Goal: Information Seeking & Learning: Find specific fact

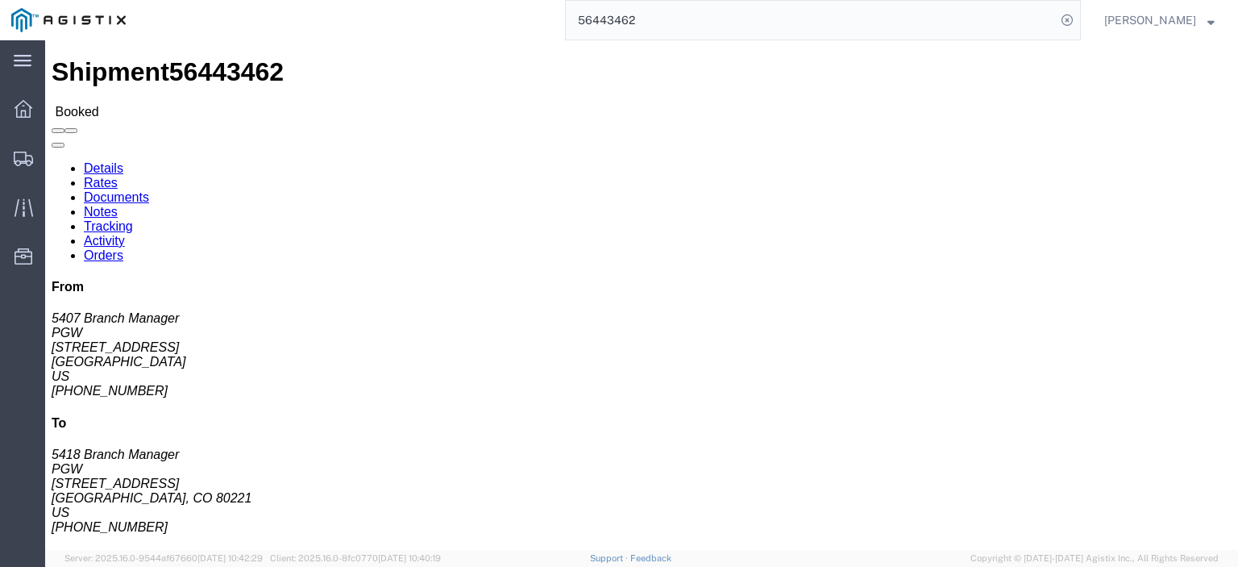
drag, startPoint x: 669, startPoint y: 19, endPoint x: 567, endPoint y: -4, distance: 104.2
click at [567, 0] on html "main_menu Created with Sketch. Collapse Menu Dashboard Shipments Traffic Resour…" at bounding box center [619, 283] width 1238 height 567
paste input "73447"
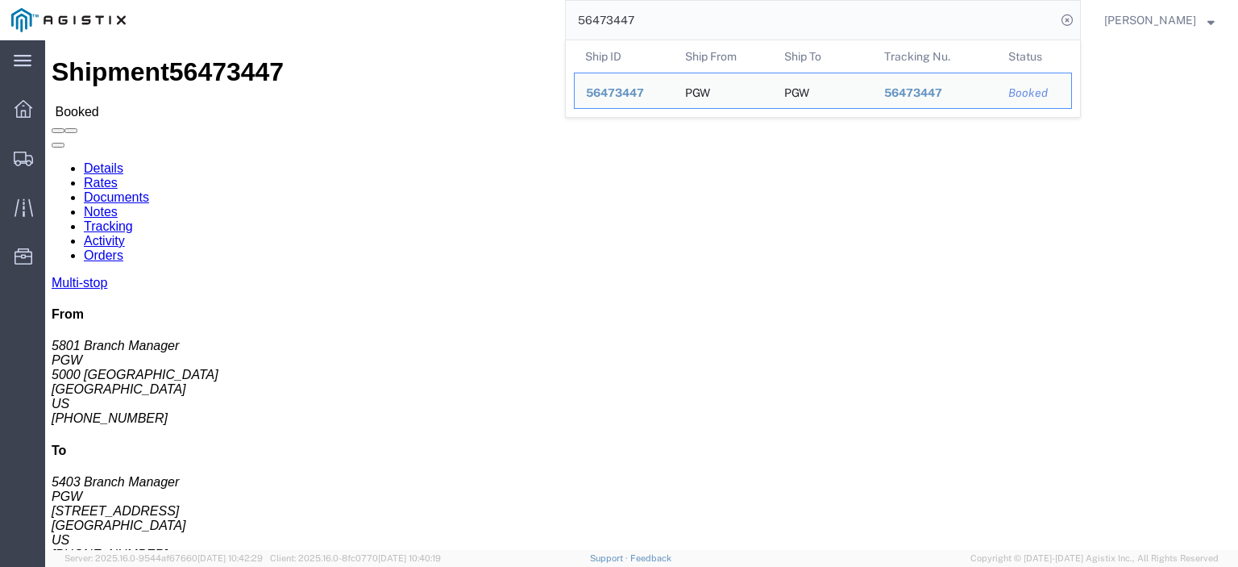
drag, startPoint x: 102, startPoint y: 191, endPoint x: 10, endPoint y: 189, distance: 91.1
click div "Ship From PGW (5801 Branch Manager) [STREET_ADDRESS] [PHONE_NUMBER] [EMAIL_ADDR…"
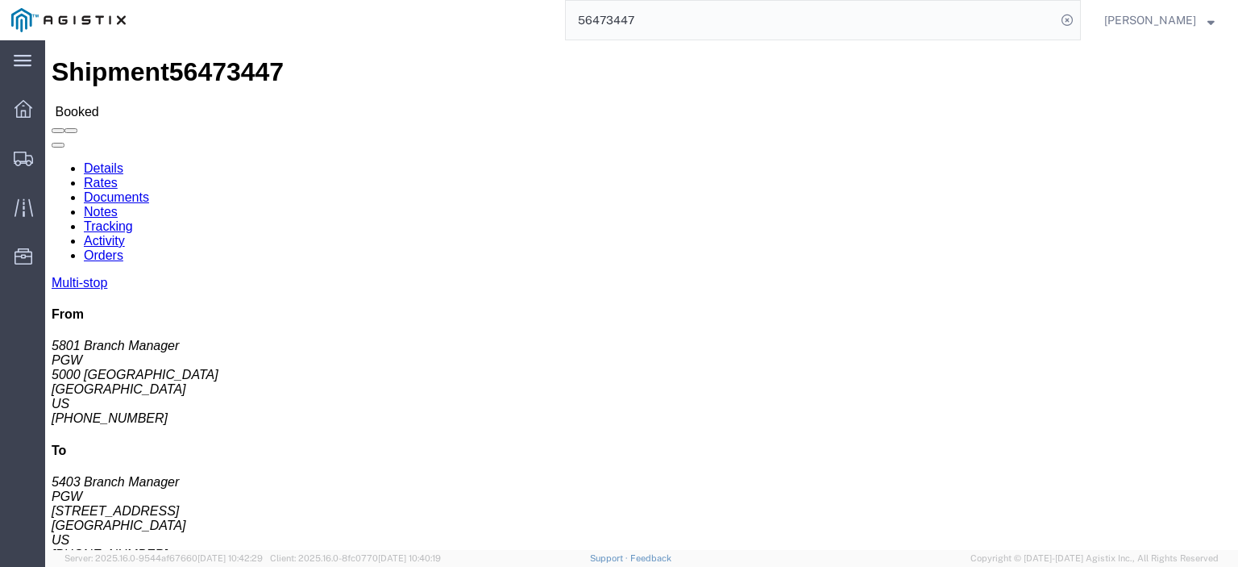
copy address "5000 [GEOGRAPHIC_DATA]"
drag, startPoint x: 261, startPoint y: 192, endPoint x: 232, endPoint y: 194, distance: 29.1
click address "PGW (5403 Branch Manager) [STREET_ADDRESS] [PHONE_NUMBER] [EMAIL_ADDRESS][DOMAI…"
copy address "[STREET_ADDRESS]"
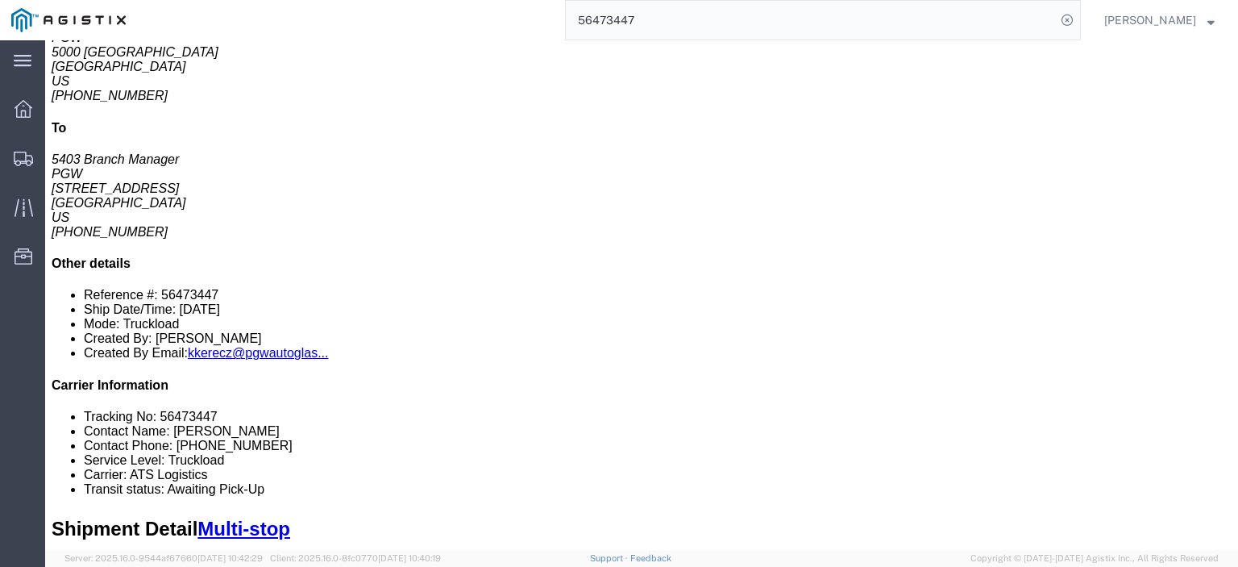
scroll to position [242, 0]
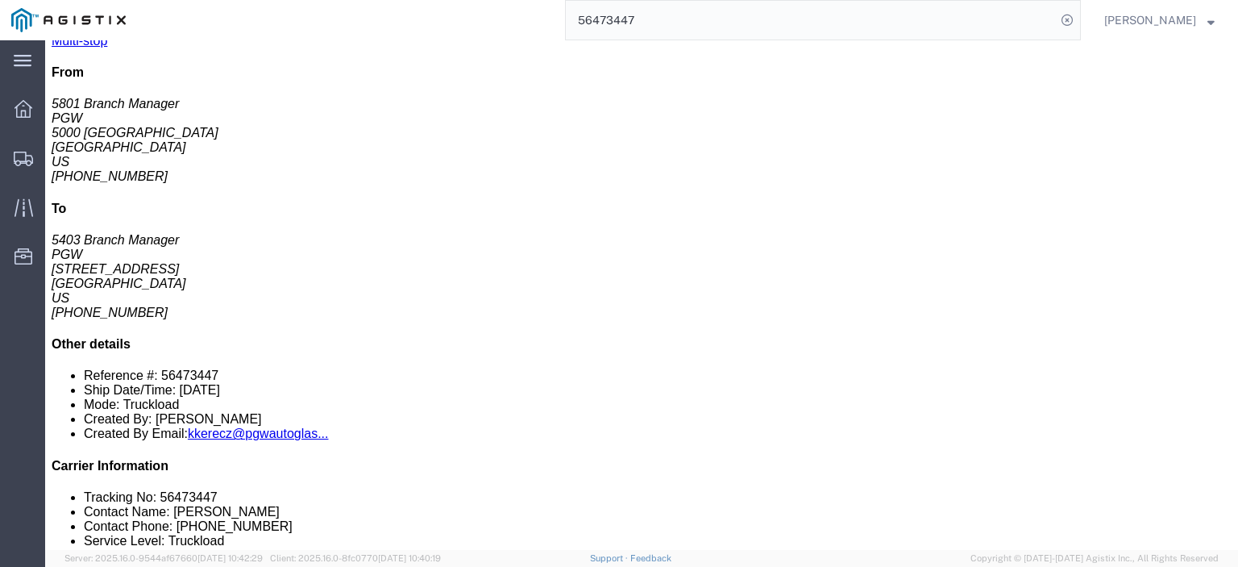
drag, startPoint x: 286, startPoint y: 233, endPoint x: 209, endPoint y: 236, distance: 77.4
click td "PGW Autoglass-AMG Abilene [STREET_ADDRESS]"
copy div "[STREET_ADDRESS]"
drag, startPoint x: 360, startPoint y: 220, endPoint x: 185, endPoint y: 224, distance: 175.7
click td "PGW Autoglass-AMG Abilene [STREET_ADDRESS]"
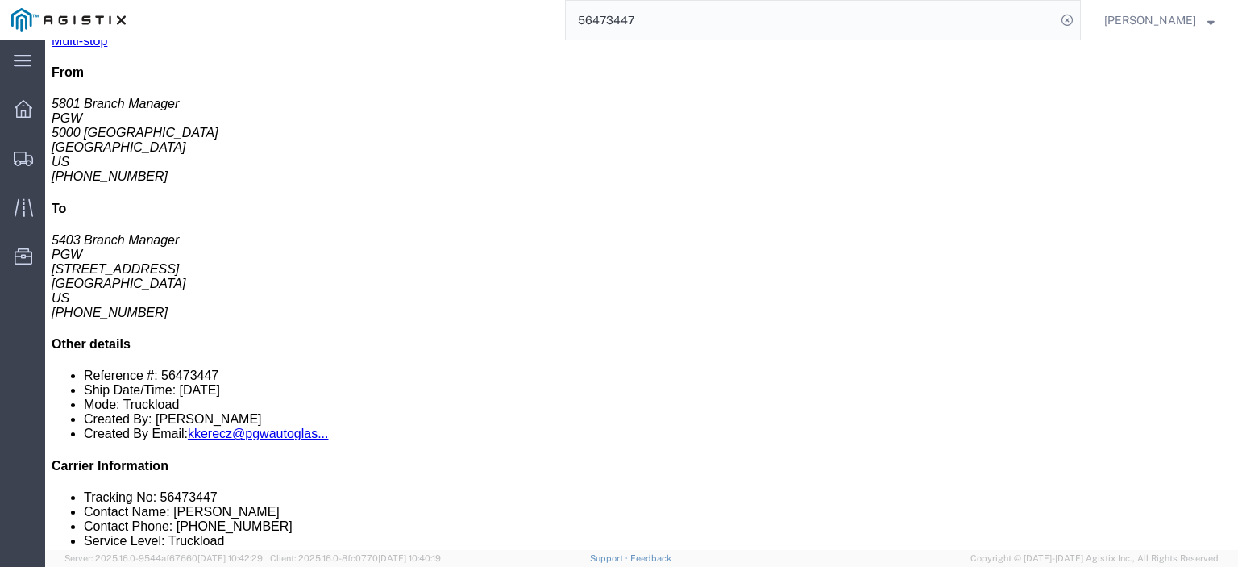
copy div "PGW Autoglass-AMG Abilene 5812"
drag, startPoint x: 378, startPoint y: 233, endPoint x: 292, endPoint y: 238, distance: 86.4
click div "[STREET_ADDRESS]"
copy div "[GEOGRAPHIC_DATA], [GEOGRAPHIC_DATA], 79602"
drag, startPoint x: 599, startPoint y: 230, endPoint x: 554, endPoint y: 230, distance: 44.3
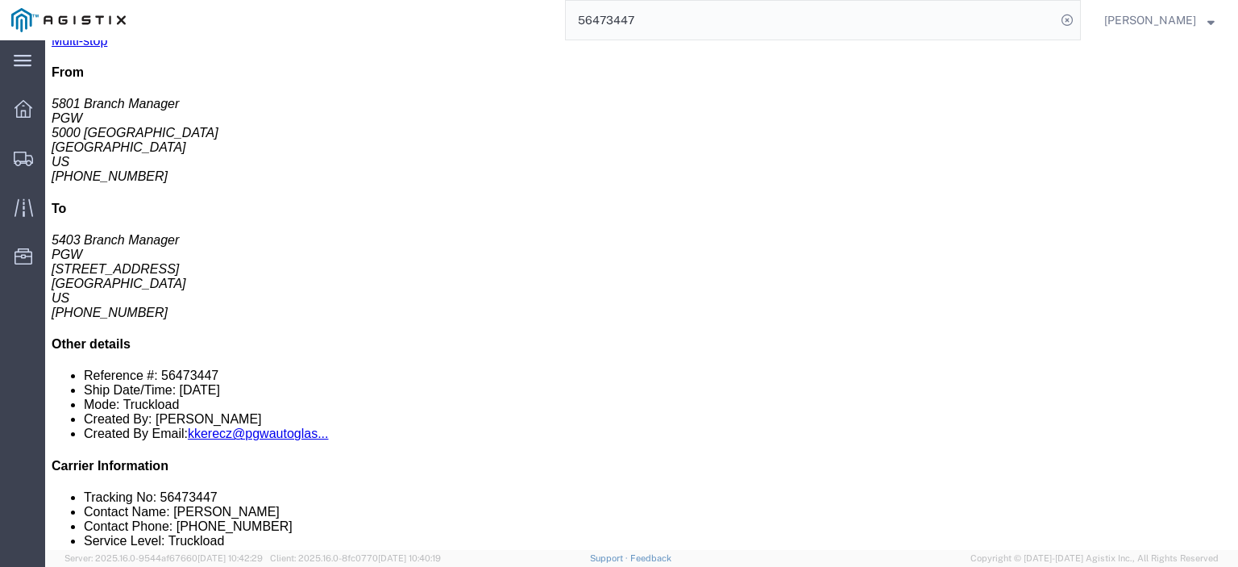
click div "Phone Nu.: [PHONE_NUMBER]"
copy div "[PHONE_NUMBER]"
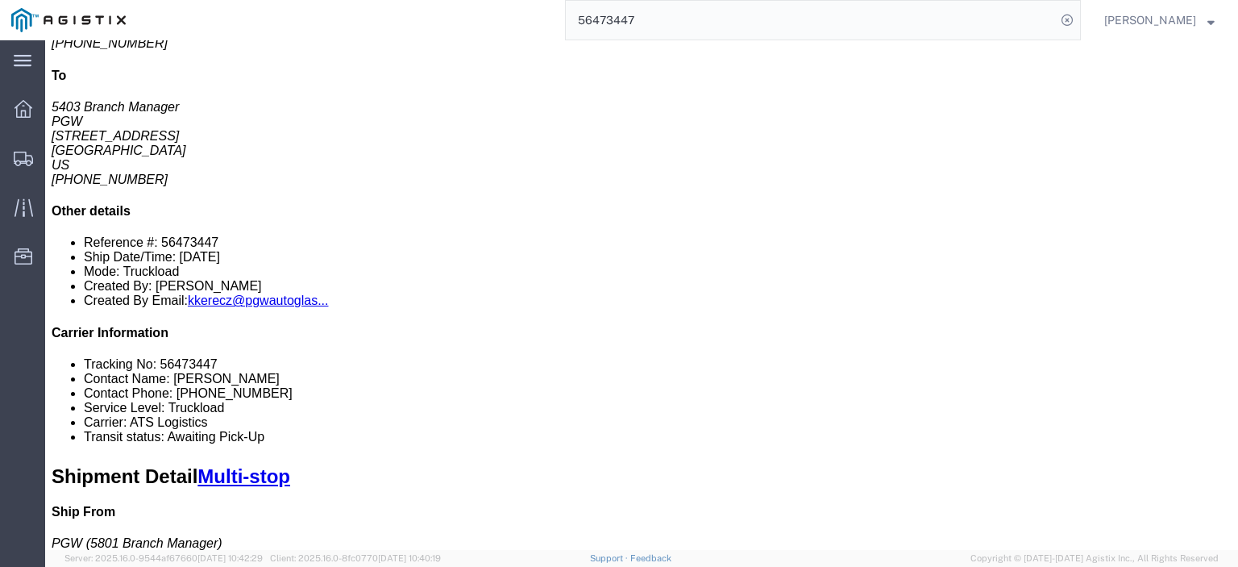
scroll to position [161, 0]
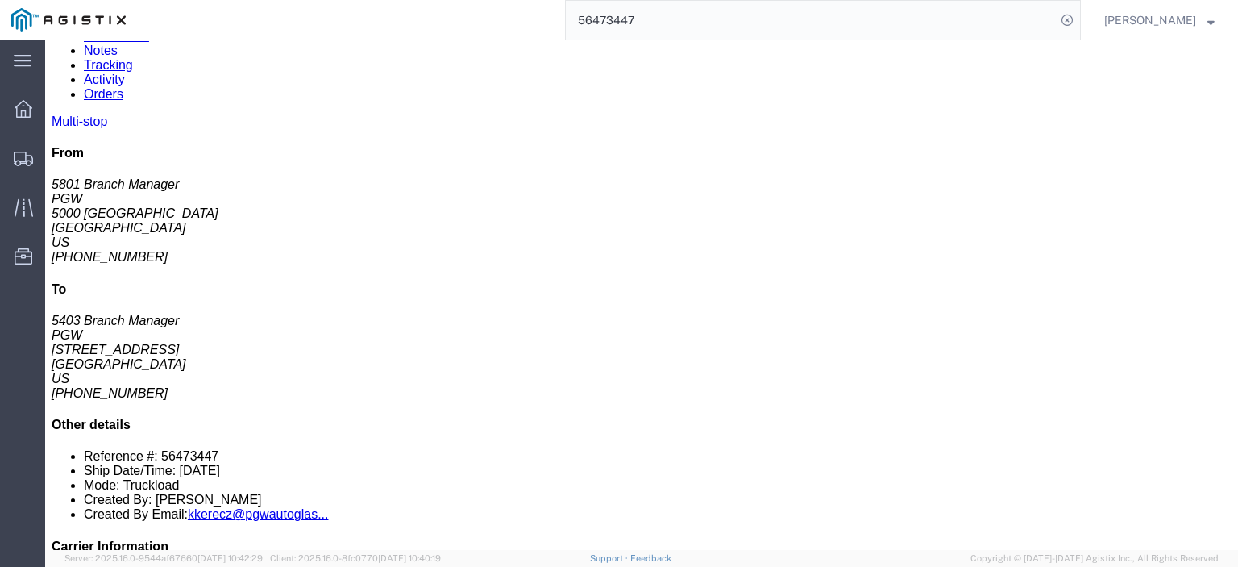
drag, startPoint x: 270, startPoint y: 346, endPoint x: 187, endPoint y: 353, distance: 83.3
click td "PGW [STREET_ADDRESS]"
copy div "[STREET_ADDRESS]"
click div "PGW"
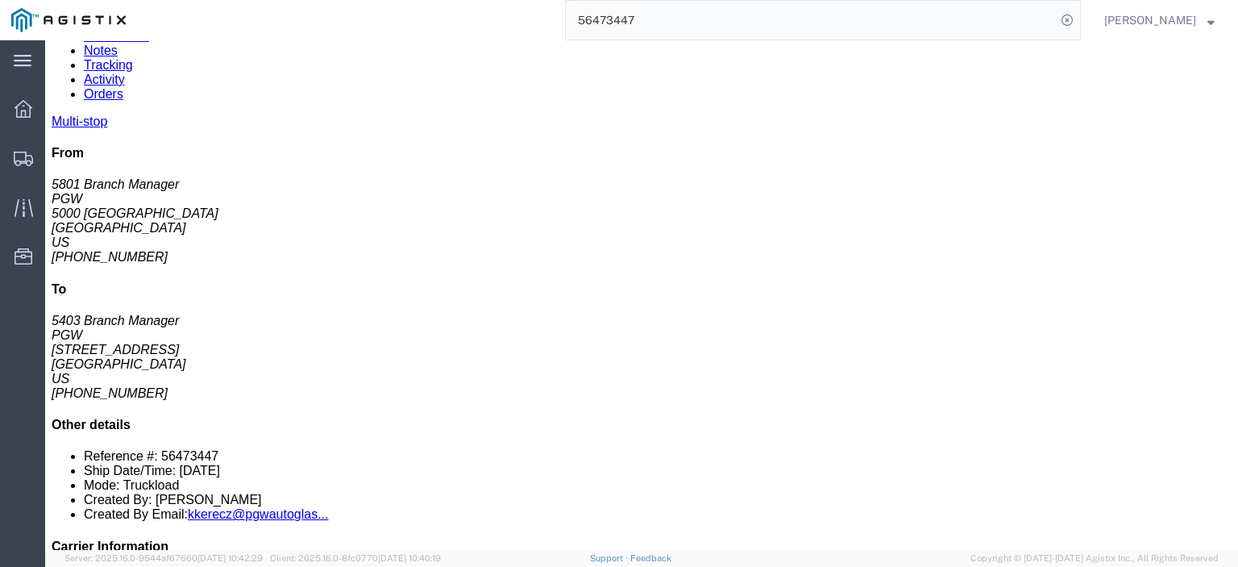
copy div "PGW"
drag, startPoint x: 368, startPoint y: 349, endPoint x: 279, endPoint y: 355, distance: 89.7
click tbody "1 Pickup PGW [STREET_ADDRESS] Phone Nu.: [PHONE_NUMBER] Email: [EMAIL_ADDRESS][…"
copy div "[GEOGRAPHIC_DATA], [GEOGRAPHIC_DATA], 79423"
drag, startPoint x: 659, startPoint y: 348, endPoint x: 530, endPoint y: 355, distance: 129.1
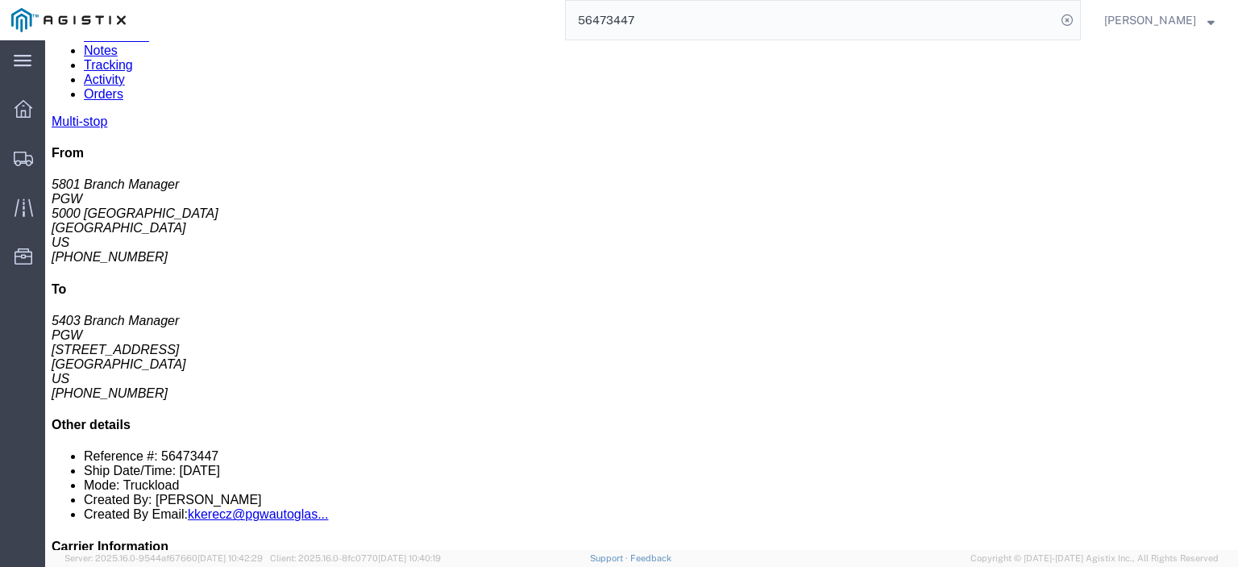
click div "Email: [EMAIL_ADDRESS][DOMAIN_NAME]"
copy div "[EMAIL_ADDRESS][DOMAIN_NAME]"
drag, startPoint x: 621, startPoint y: 333, endPoint x: 554, endPoint y: 338, distance: 67.1
click div "Phone Nu.: [PHONE_NUMBER]"
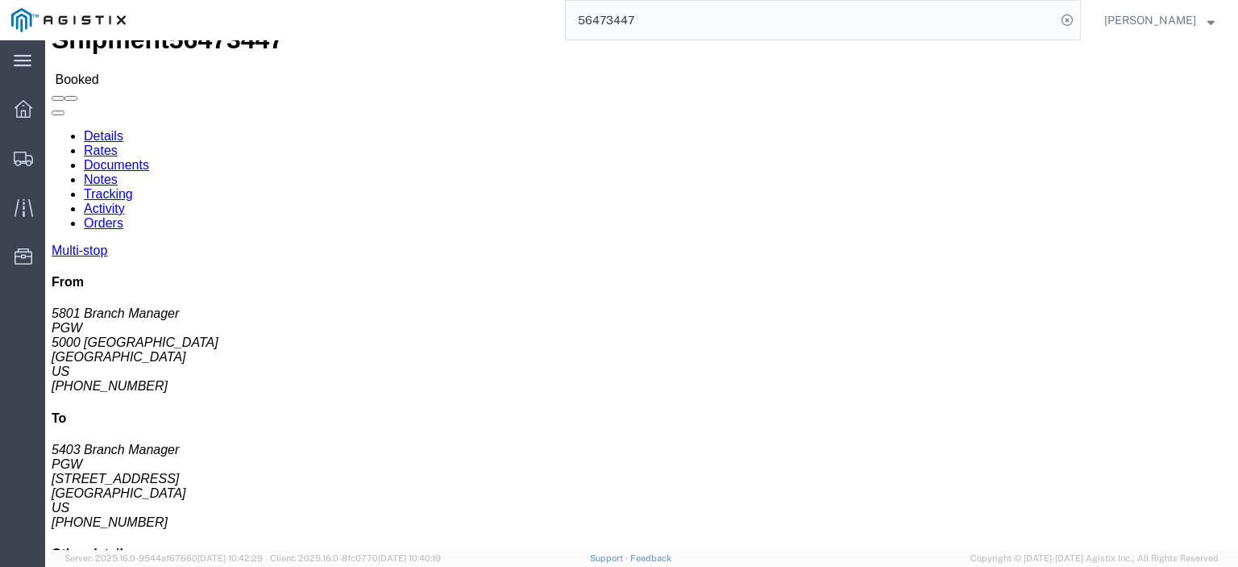
scroll to position [0, 0]
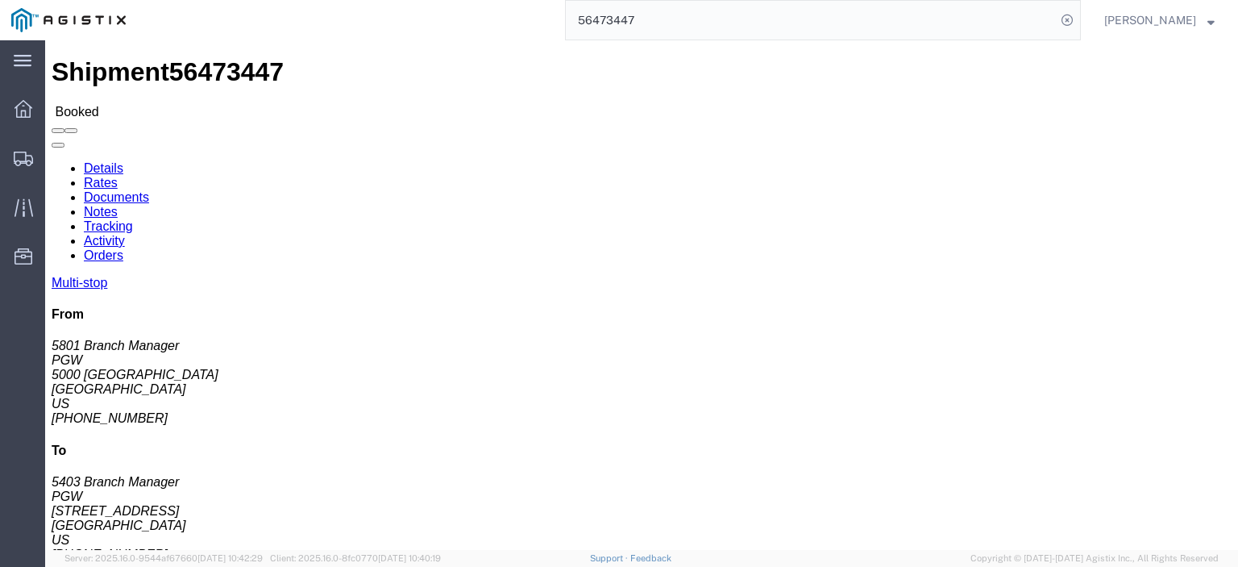
click link "Rates"
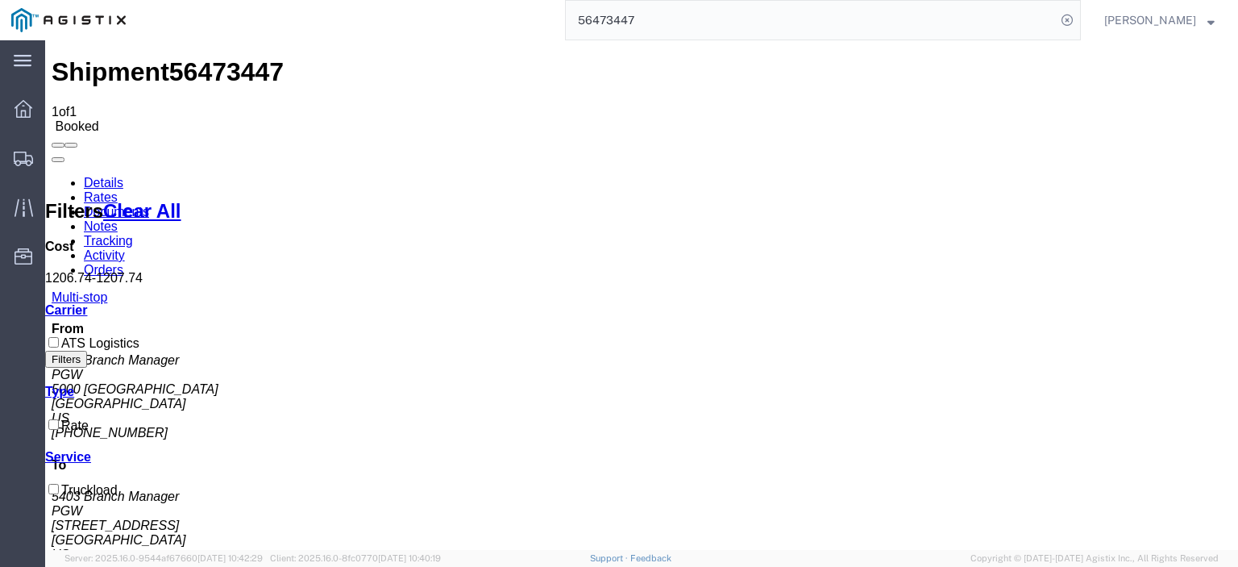
drag, startPoint x: 679, startPoint y: 23, endPoint x: 449, endPoint y: -1, distance: 231.8
click at [449, 0] on div "56473447" at bounding box center [609, 20] width 944 height 40
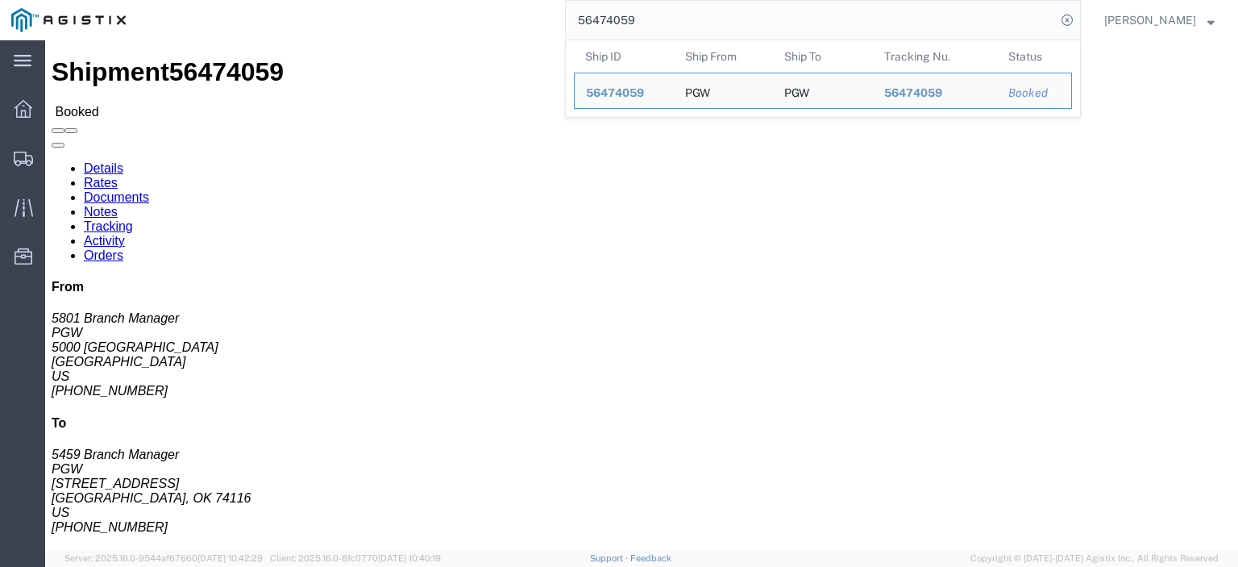
drag, startPoint x: 123, startPoint y: 194, endPoint x: 8, endPoint y: 191, distance: 115.3
click html "Shipment 56474059 Booked Details Rates Documents Notes Tracking Activity Orders…"
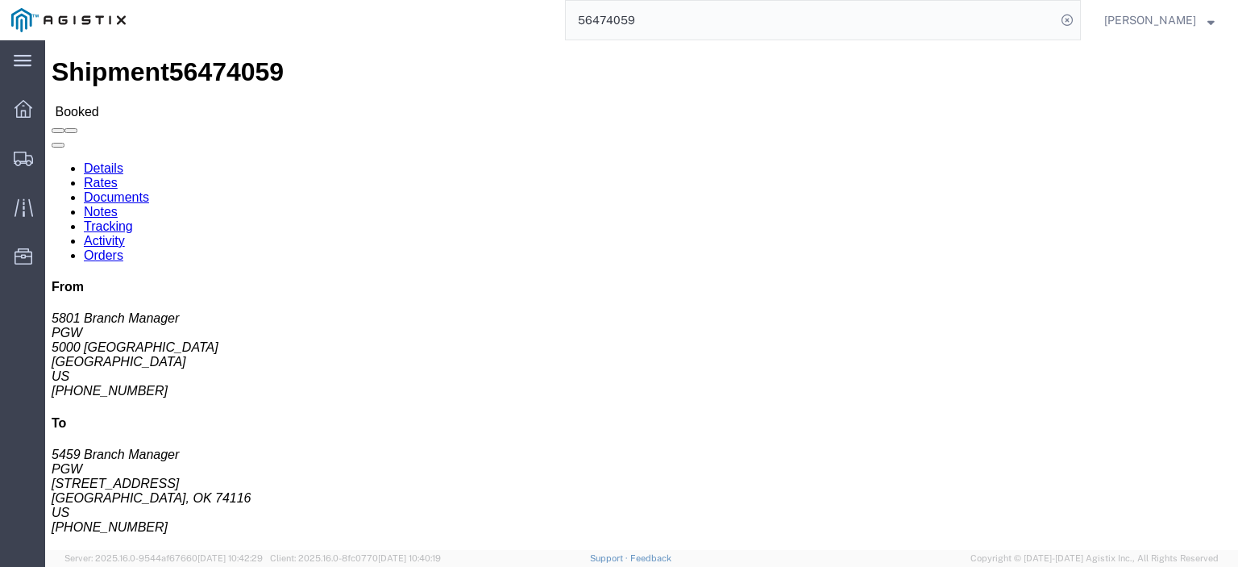
drag, startPoint x: 371, startPoint y: 186, endPoint x: 250, endPoint y: 186, distance: 120.9
click div "Ship To PGW (5459 Branch Manager) [STREET_ADDRESS] [PHONE_NUMBER] [EMAIL_ADDRES…"
drag, startPoint x: 261, startPoint y: 168, endPoint x: 243, endPoint y: 152, distance: 24.6
click address "PGW (5459 Branch Manager) [STREET_ADDRESS] [PHONE_NUMBER] [EMAIL_ADDRESS][DOMAI…"
drag, startPoint x: 313, startPoint y: 206, endPoint x: 232, endPoint y: 208, distance: 80.6
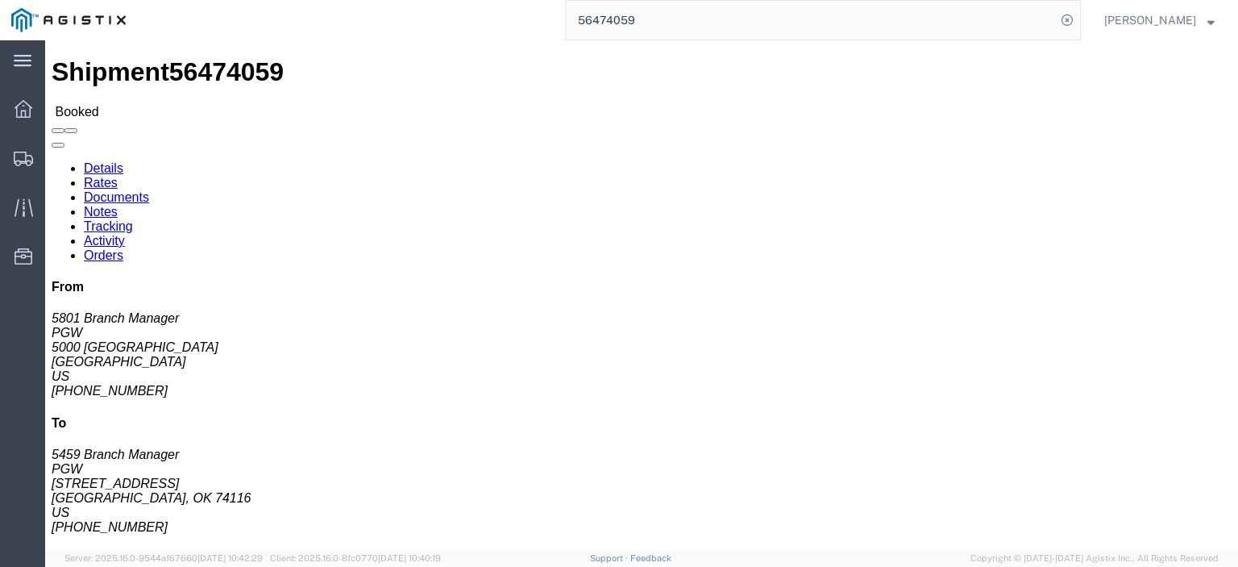
click address "PGW (5459 Branch Manager) [STREET_ADDRESS] [PHONE_NUMBER] [EMAIL_ADDRESS][DOMAI…"
drag, startPoint x: 397, startPoint y: 252, endPoint x: 230, endPoint y: 257, distance: 167.7
click div "Ship To PGW (5459 Branch Manager) [STREET_ADDRESS] [PHONE_NUMBER] [EMAIL_ADDRES…"
drag, startPoint x: 306, startPoint y: 242, endPoint x: 229, endPoint y: 243, distance: 77.4
click div "Ship To PGW (5459 Branch Manager) [STREET_ADDRESS] [PHONE_NUMBER] [EMAIL_ADDRES…"
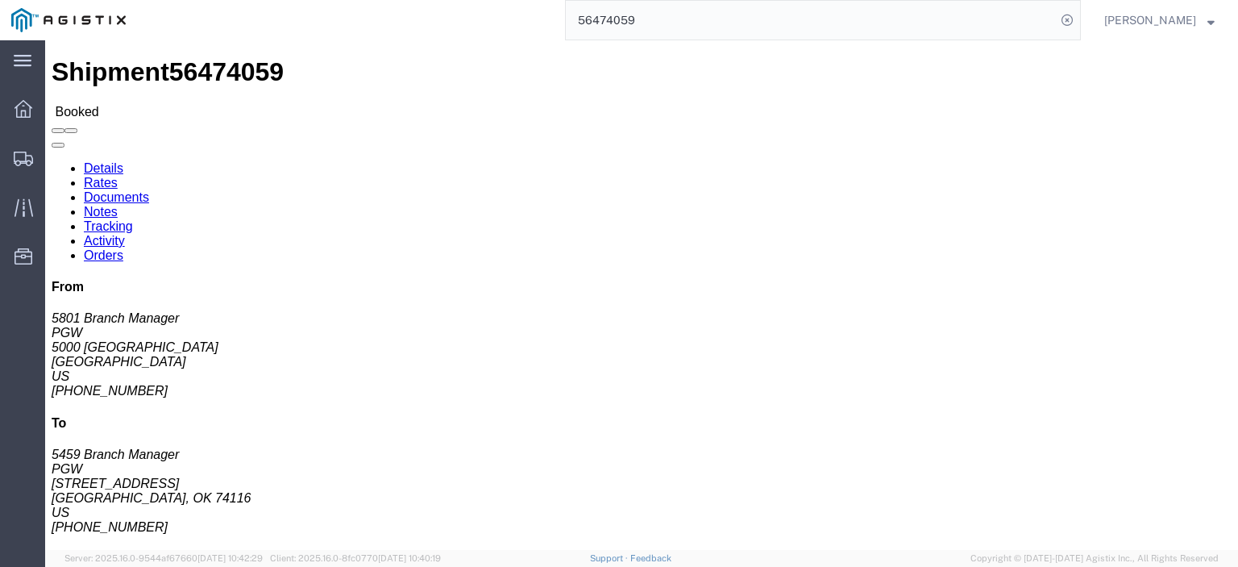
click link "Rates"
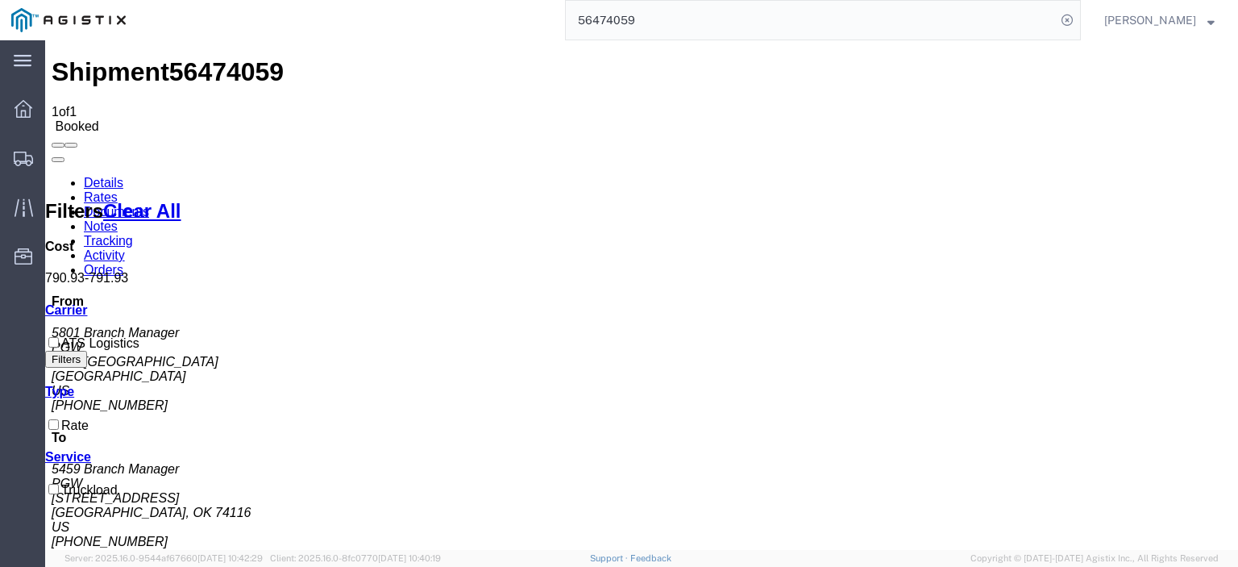
click at [118, 219] on link "Notes" at bounding box center [101, 226] width 34 height 14
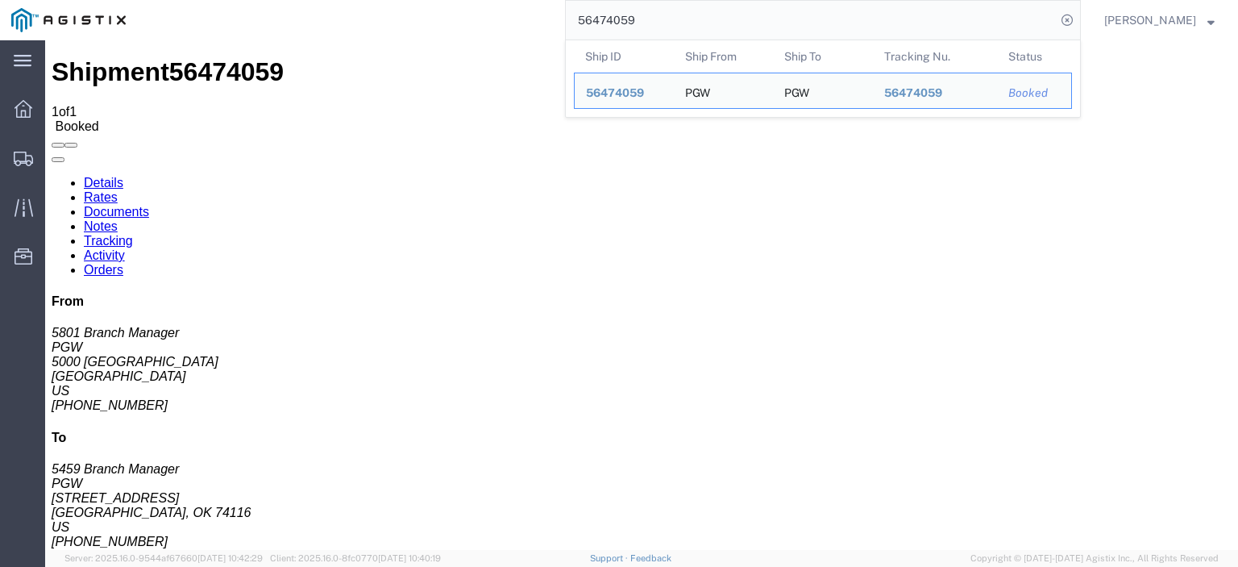
drag, startPoint x: 577, startPoint y: 6, endPoint x: 558, endPoint y: 0, distance: 20.1
click at [560, 2] on div "56474059 Ship ID Ship From Ship To Tracking Nu. Status Ship ID 56474059 Ship Fr…" at bounding box center [609, 20] width 944 height 40
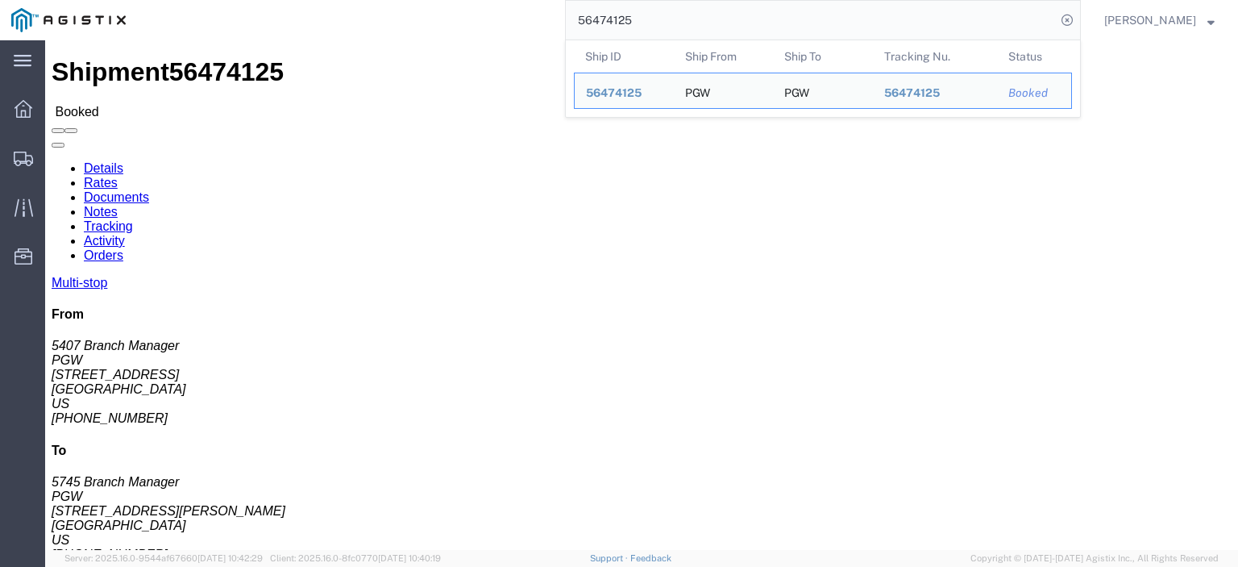
drag, startPoint x: 140, startPoint y: 191, endPoint x: 23, endPoint y: 188, distance: 117.7
click div "Ship From PGW (5407 Branch Manager) [STREET_ADDRESS] [PHONE_NUMBER] [EMAIL_ADDR…"
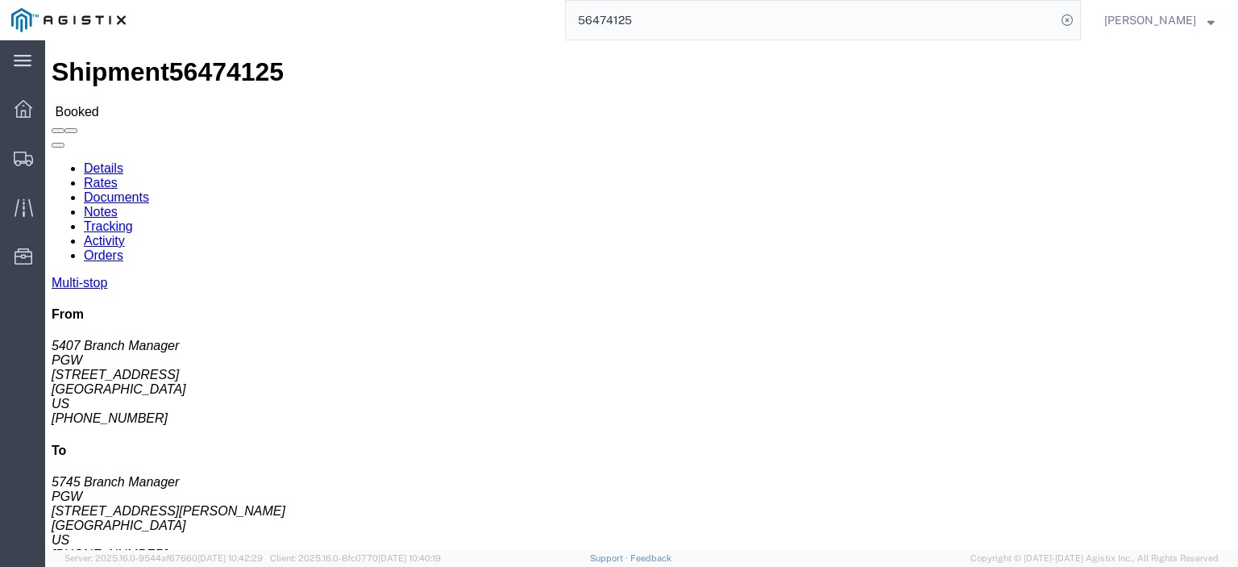
drag, startPoint x: 322, startPoint y: 186, endPoint x: 226, endPoint y: 185, distance: 95.1
click div "Ship To PGW (5745 Branch Manager) [STREET_ADDRESS][PERSON_NAME] [PHONE_NUMBER] …"
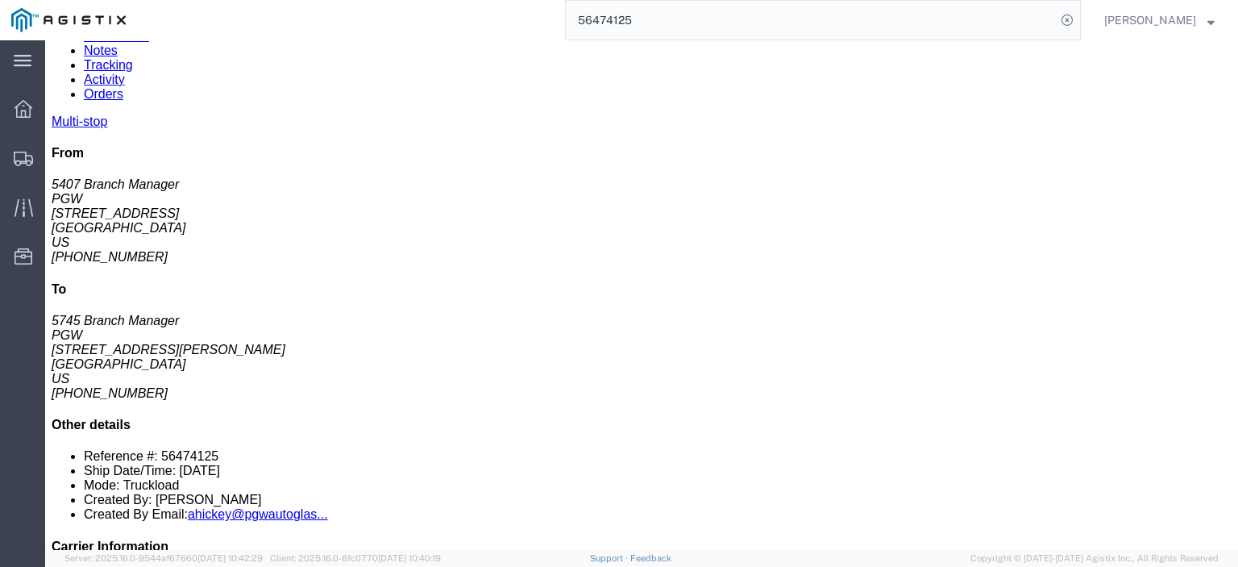
drag, startPoint x: 696, startPoint y: 381, endPoint x: 539, endPoint y: 387, distance: 157.3
click div "Email: [EMAIL_ADDRESS][DOMAIN_NAME]"
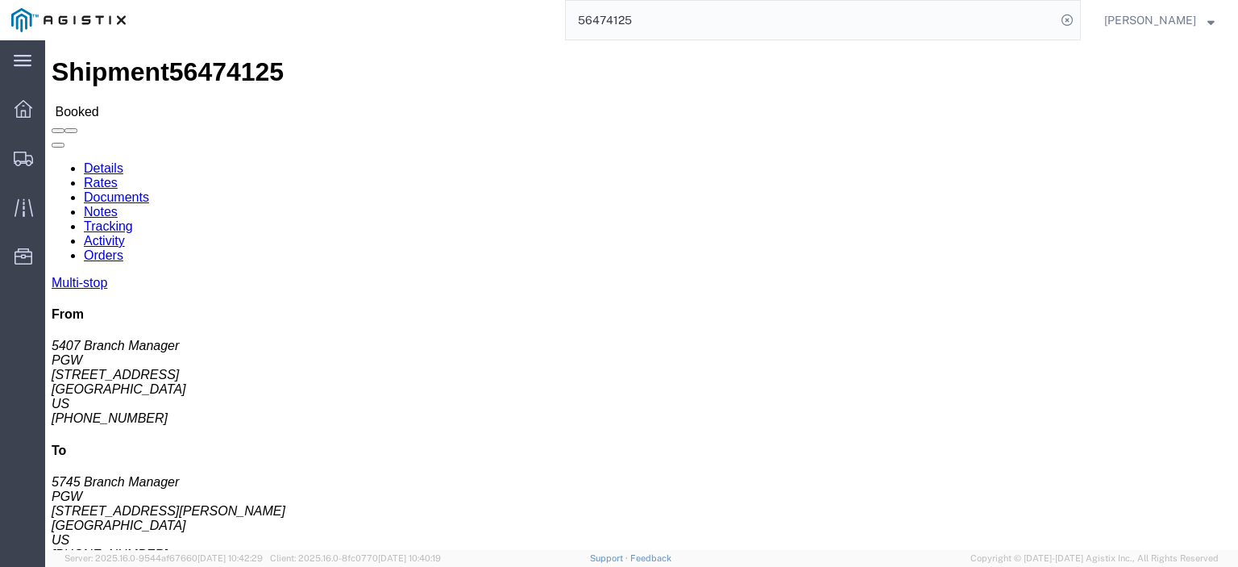
scroll to position [242, 0]
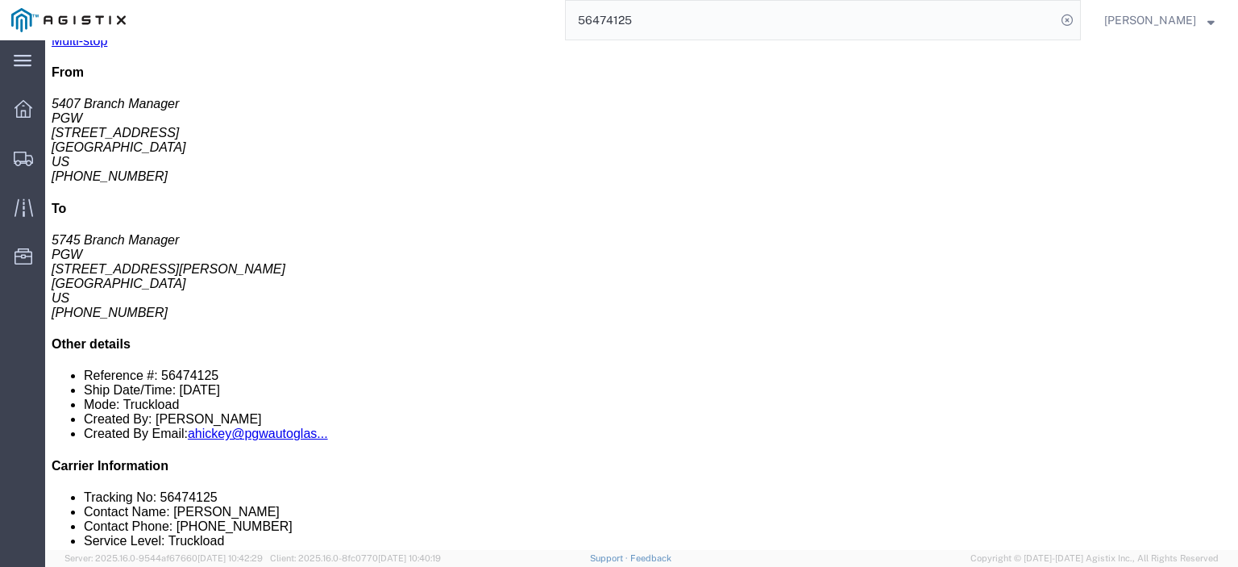
drag, startPoint x: 258, startPoint y: 237, endPoint x: 182, endPoint y: 237, distance: 75.8
click td "Dons Mobile Glass [STREET_ADDRESS]"
drag, startPoint x: 284, startPoint y: 221, endPoint x: 178, endPoint y: 220, distance: 105.6
click td "Dons Mobile Glass [STREET_ADDRESS]"
drag, startPoint x: 370, startPoint y: 235, endPoint x: 268, endPoint y: 238, distance: 102.4
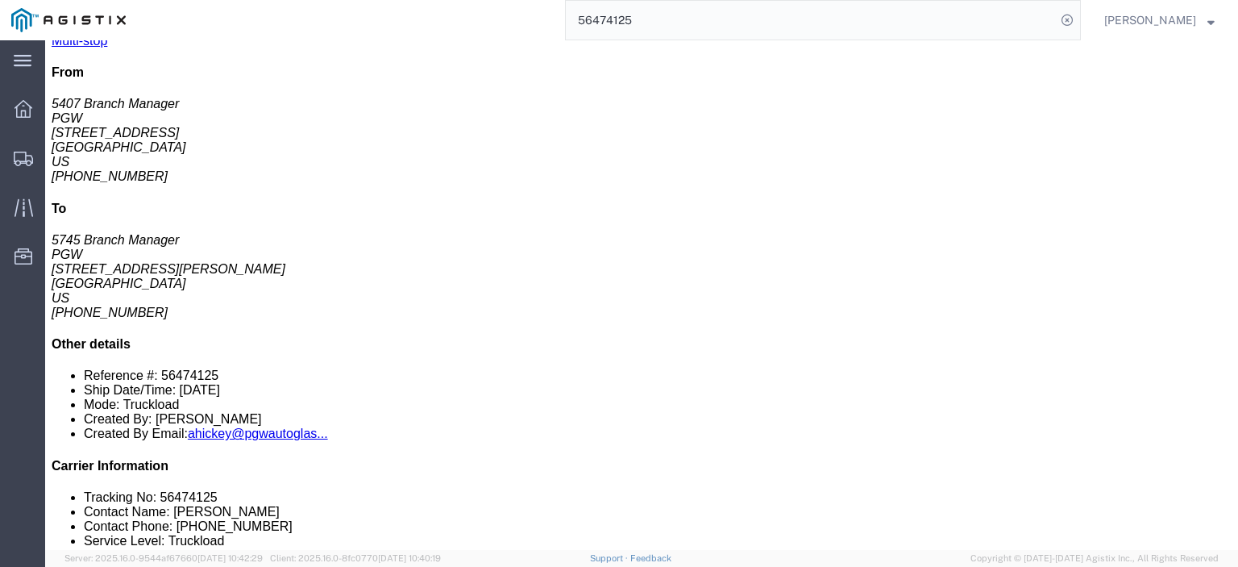
click div "[STREET_ADDRESS]"
drag, startPoint x: 621, startPoint y: 222, endPoint x: 567, endPoint y: 230, distance: 55.3
click div "Phone Nu.: [PHONE_NUMBER]"
drag, startPoint x: 633, startPoint y: 230, endPoint x: 564, endPoint y: 234, distance: 68.6
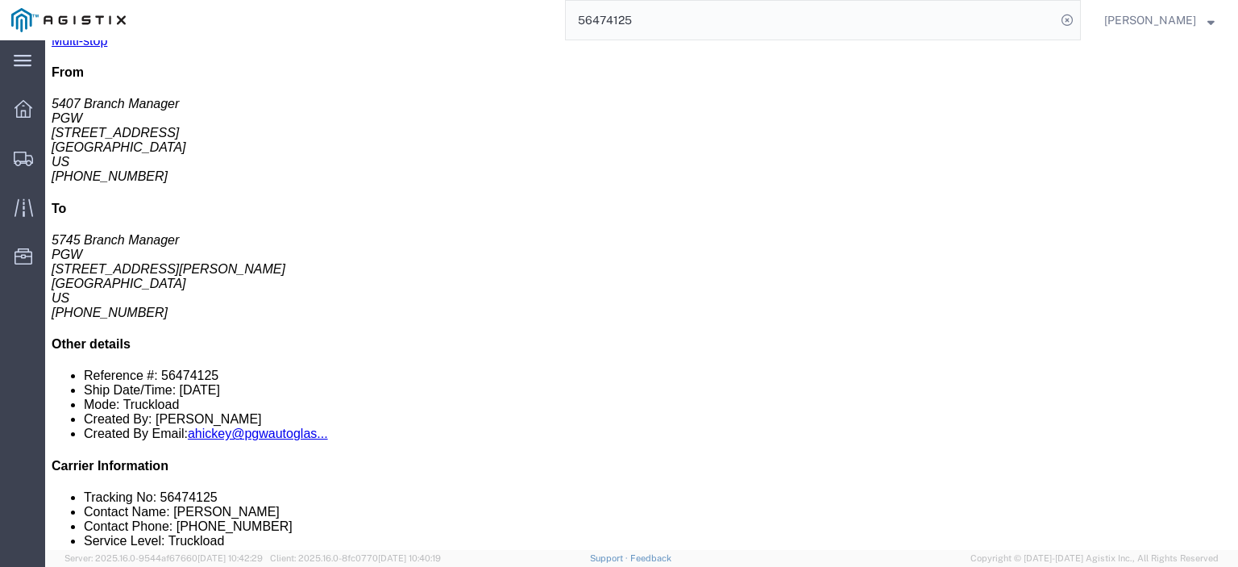
click div "Phone Nu.: [PHONE_NUMBER]"
drag, startPoint x: 372, startPoint y: 236, endPoint x: 168, endPoint y: 213, distance: 205.2
click tr "2 Delivery Dons Mobile Glass [STREET_ADDRESS] Phone Nu.: [PHONE_NUMBER]"
drag, startPoint x: 285, startPoint y: 265, endPoint x: 180, endPoint y: 269, distance: 105.7
click td "PGW [STREET_ADDRESS]"
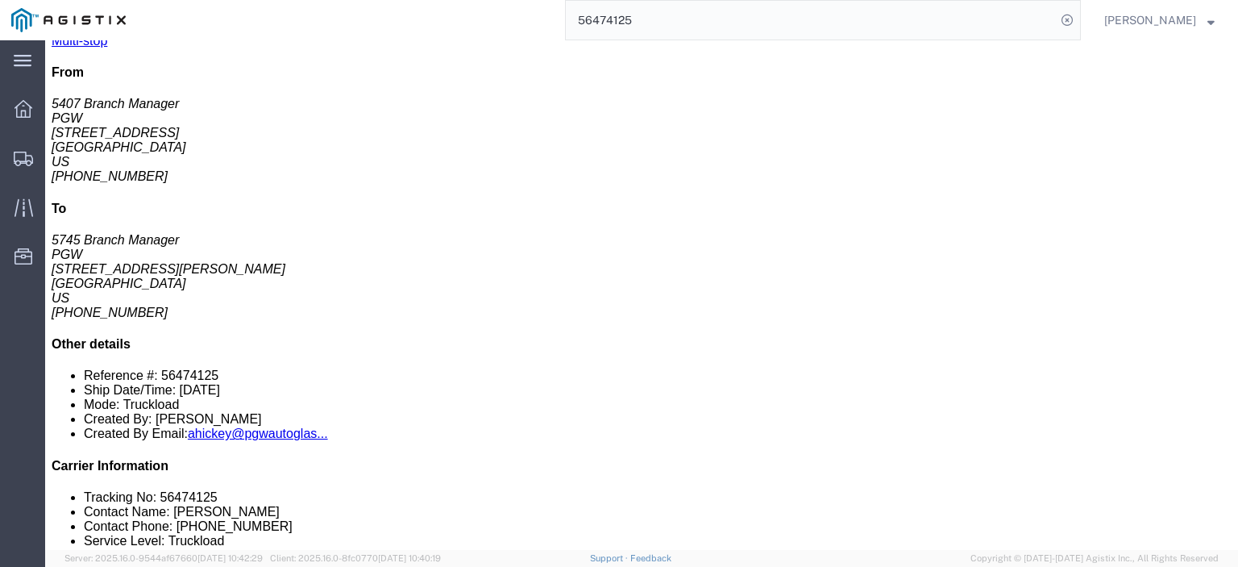
drag, startPoint x: 695, startPoint y: 267, endPoint x: 545, endPoint y: 268, distance: 149.9
click div "Email: [EMAIL_ADDRESS][DOMAIN_NAME]"
click link "Details"
click div
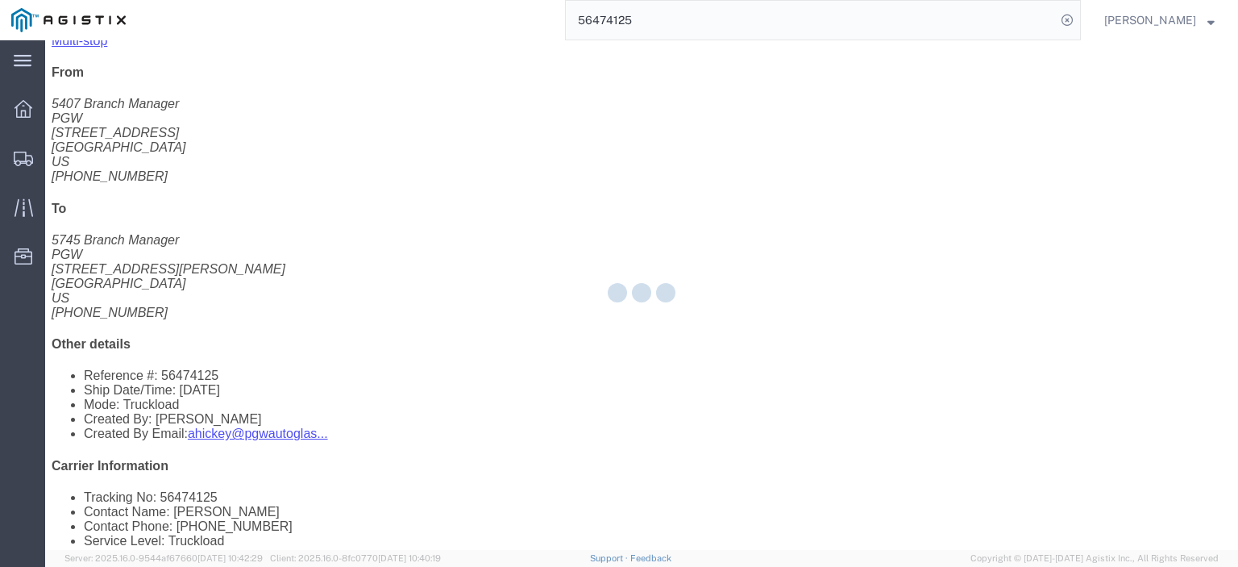
click at [155, 97] on div at bounding box center [641, 294] width 1193 height 509
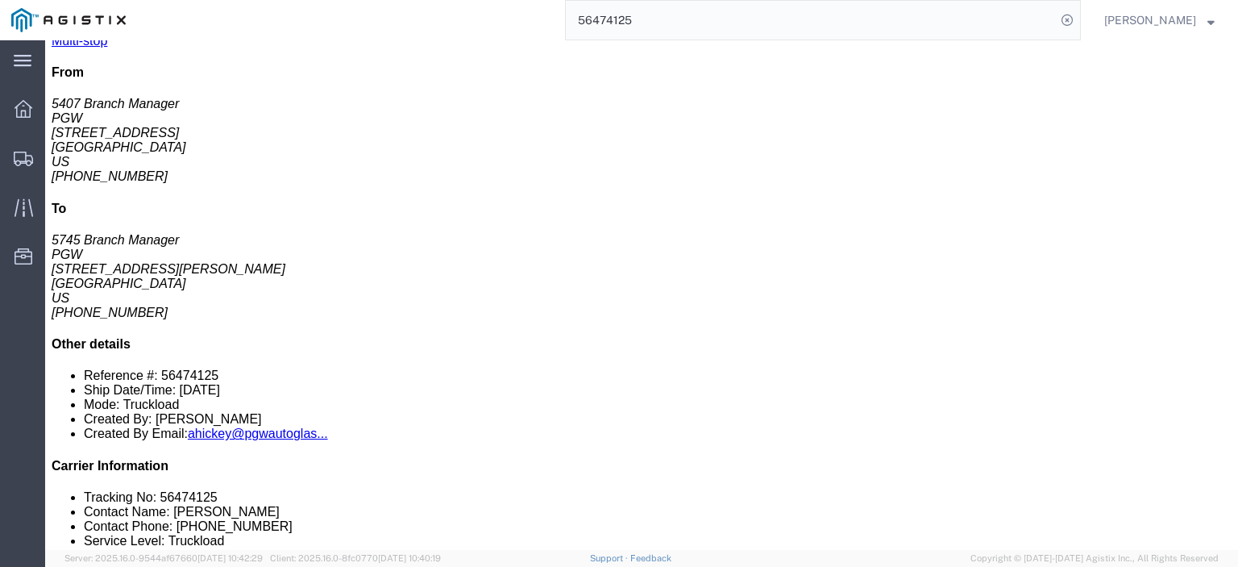
click link "Rates"
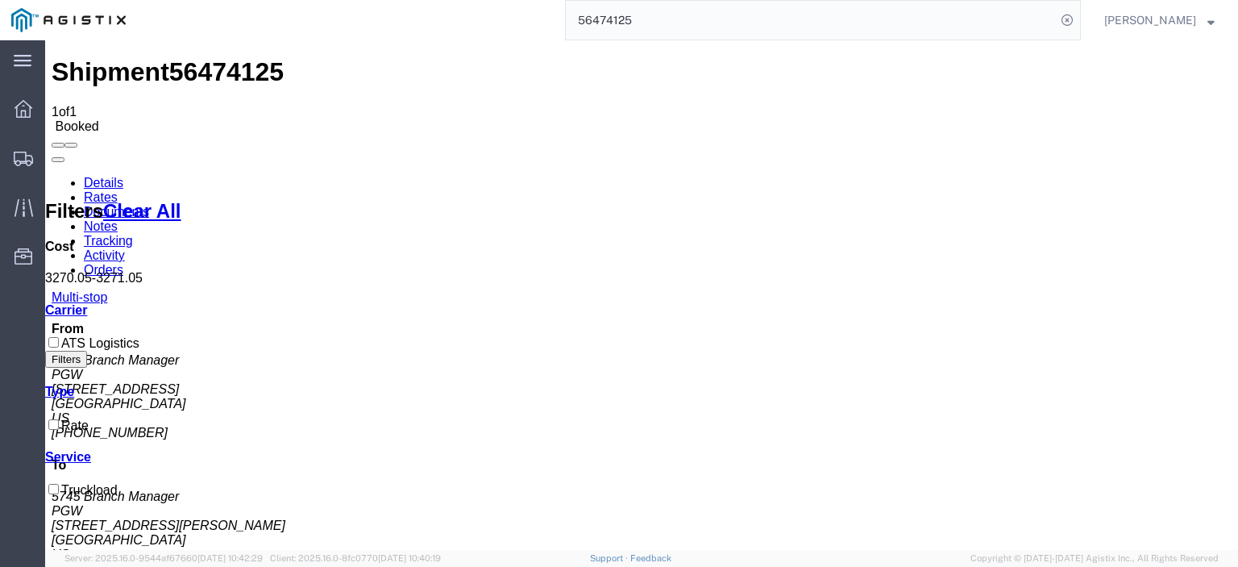
click at [118, 219] on link "Notes" at bounding box center [101, 226] width 34 height 14
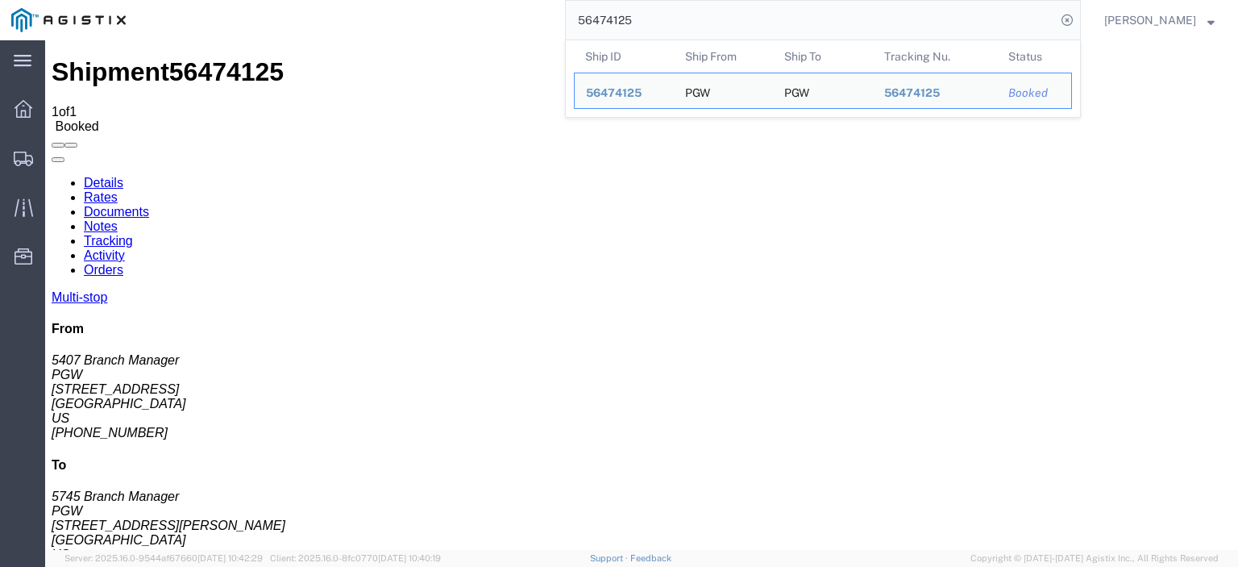
drag, startPoint x: 677, startPoint y: 17, endPoint x: 448, endPoint y: -20, distance: 231.9
click at [448, 0] on html "main_menu Created with Sketch. Collapse Menu Dashboard Shipments Traffic Resour…" at bounding box center [619, 283] width 1238 height 567
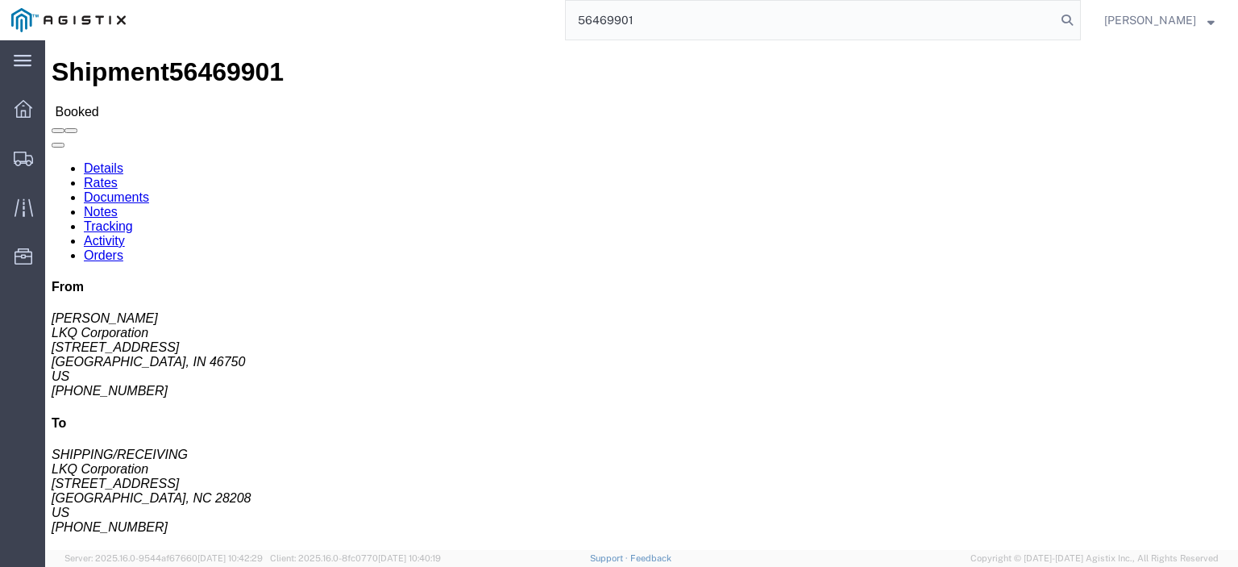
click span "56469901"
drag, startPoint x: 685, startPoint y: 12, endPoint x: 403, endPoint y: 1, distance: 282.3
click at [409, 3] on div "56469901" at bounding box center [609, 20] width 944 height 40
paste input "43378"
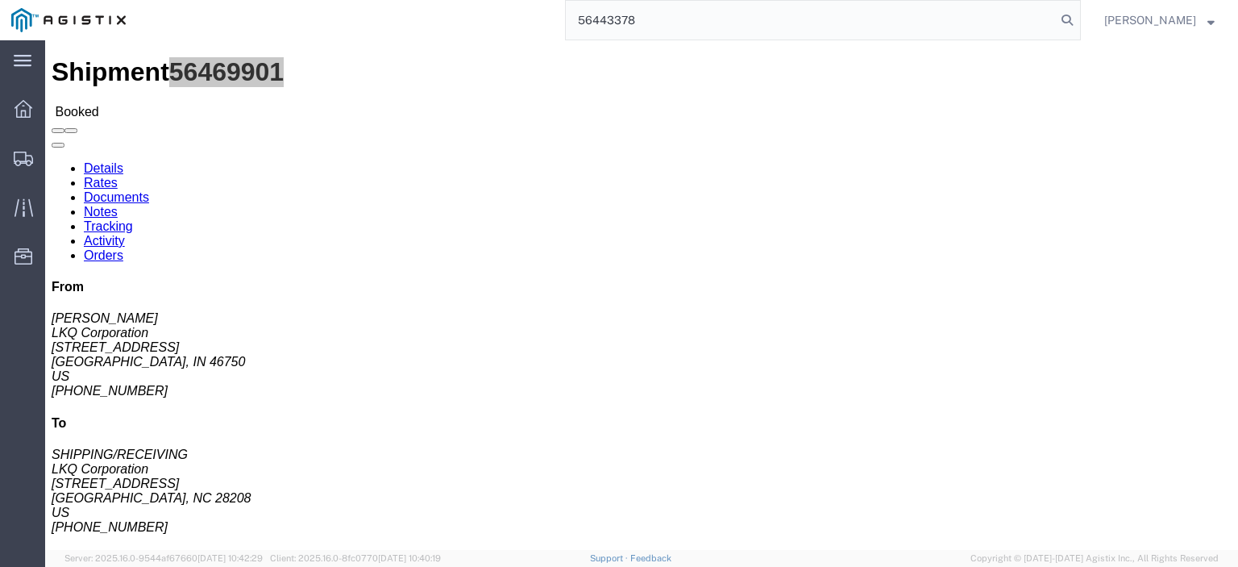
type input "56443378"
